Goal: Navigation & Orientation: Find specific page/section

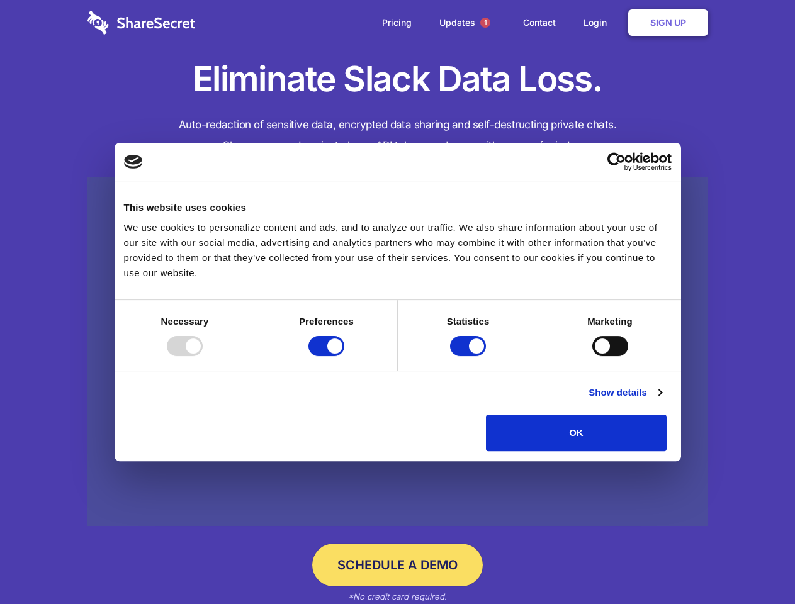
click at [203, 356] on div at bounding box center [185, 346] width 36 height 20
click at [344, 356] on input "Preferences" at bounding box center [326, 346] width 36 height 20
checkbox input "false"
click at [469, 356] on input "Statistics" at bounding box center [468, 346] width 36 height 20
checkbox input "false"
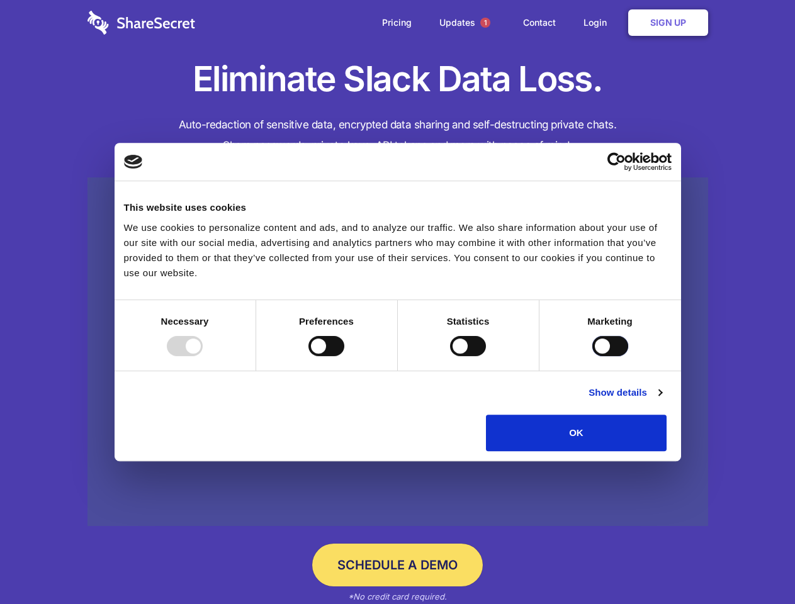
click at [592, 356] on input "Marketing" at bounding box center [610, 346] width 36 height 20
checkbox input "true"
click at [661, 400] on link "Show details" at bounding box center [624, 392] width 73 height 15
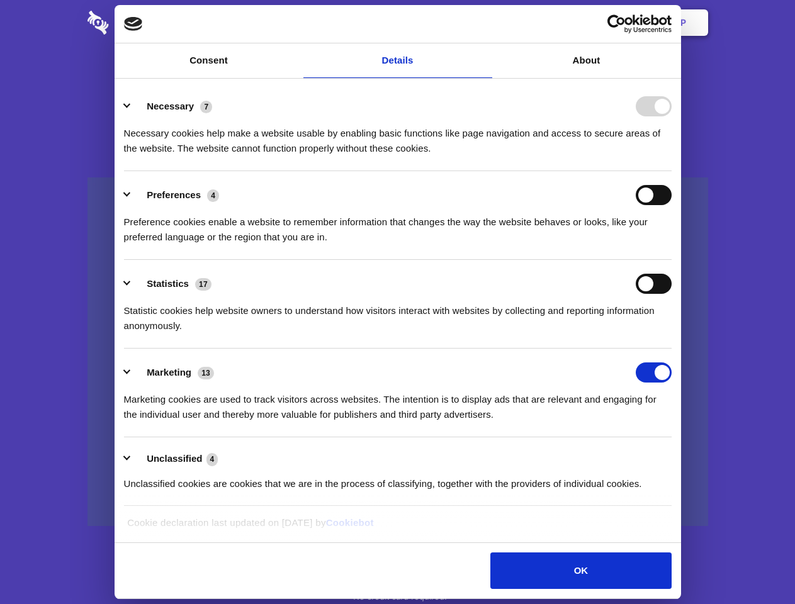
click at [672, 171] on li "Necessary 7 Necessary cookies help make a website usable by enabling basic func…" at bounding box center [398, 126] width 548 height 89
click at [485, 23] on span "1" at bounding box center [485, 23] width 10 height 10
